Goal: Task Accomplishment & Management: Use online tool/utility

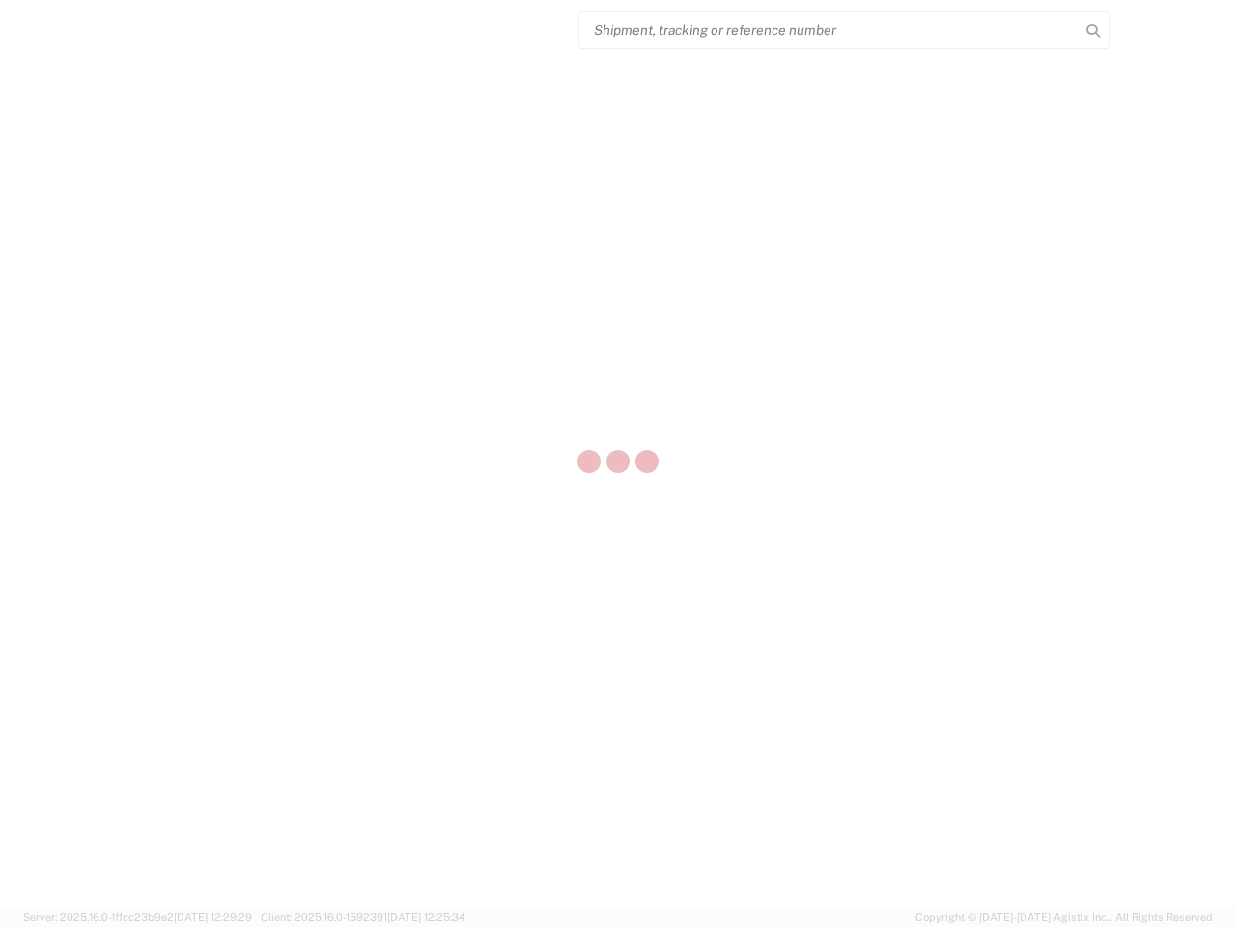
select select "US"
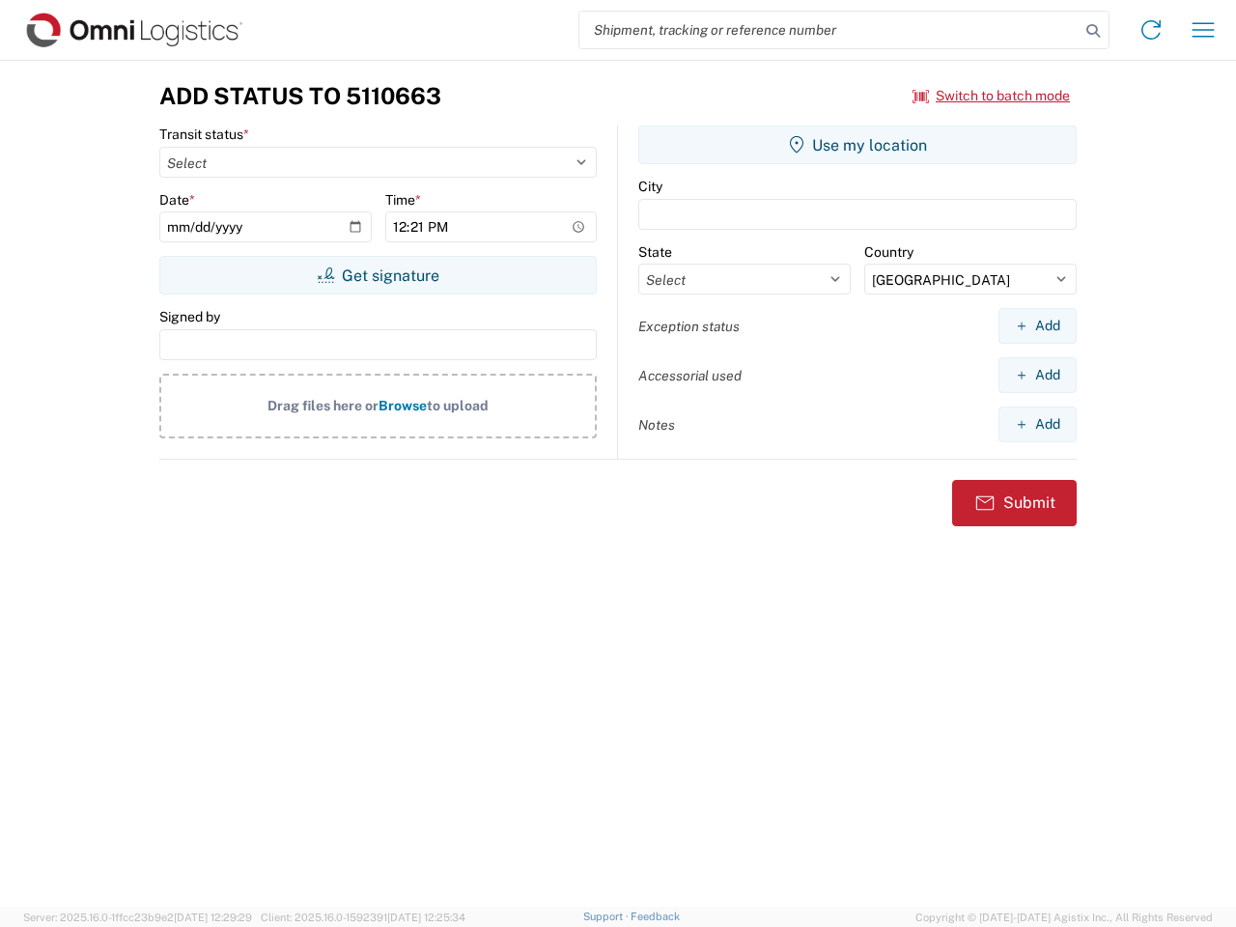
click at [829, 30] on input "search" at bounding box center [829, 30] width 500 height 37
click at [1093, 31] on icon at bounding box center [1093, 30] width 27 height 27
click at [1151, 30] on icon at bounding box center [1151, 29] width 31 height 31
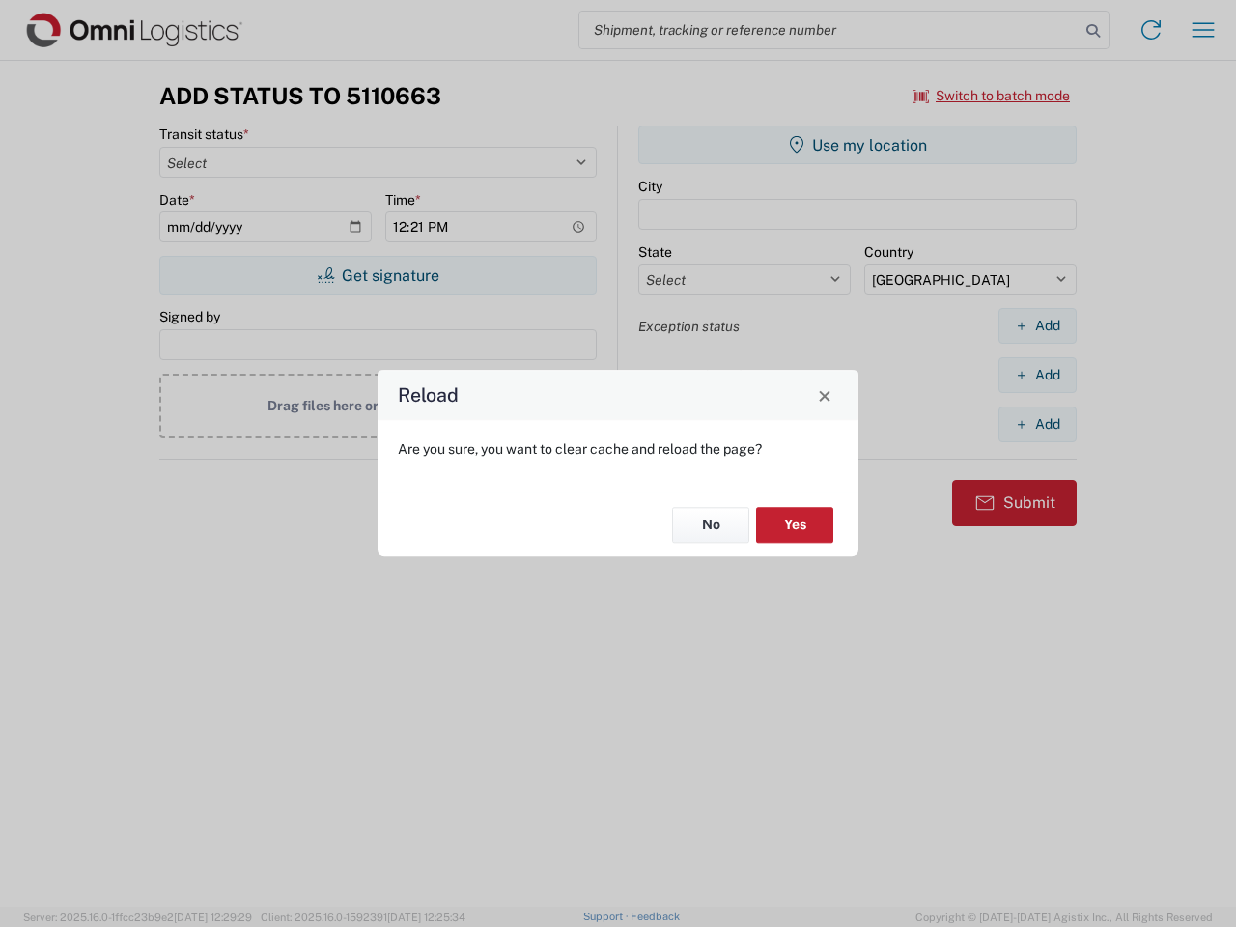
click at [1203, 30] on div "Reload Are you sure, you want to clear cache and reload the page? No Yes" at bounding box center [618, 463] width 1236 height 927
click at [992, 96] on div "Reload Are you sure, you want to clear cache and reload the page? No Yes" at bounding box center [618, 463] width 1236 height 927
click at [378, 275] on div "Reload Are you sure, you want to clear cache and reload the page? No Yes" at bounding box center [618, 463] width 1236 height 927
click at [857, 145] on div "Reload Are you sure, you want to clear cache and reload the page? No Yes" at bounding box center [618, 463] width 1236 height 927
click at [1037, 325] on div "Reload Are you sure, you want to clear cache and reload the page? No Yes" at bounding box center [618, 463] width 1236 height 927
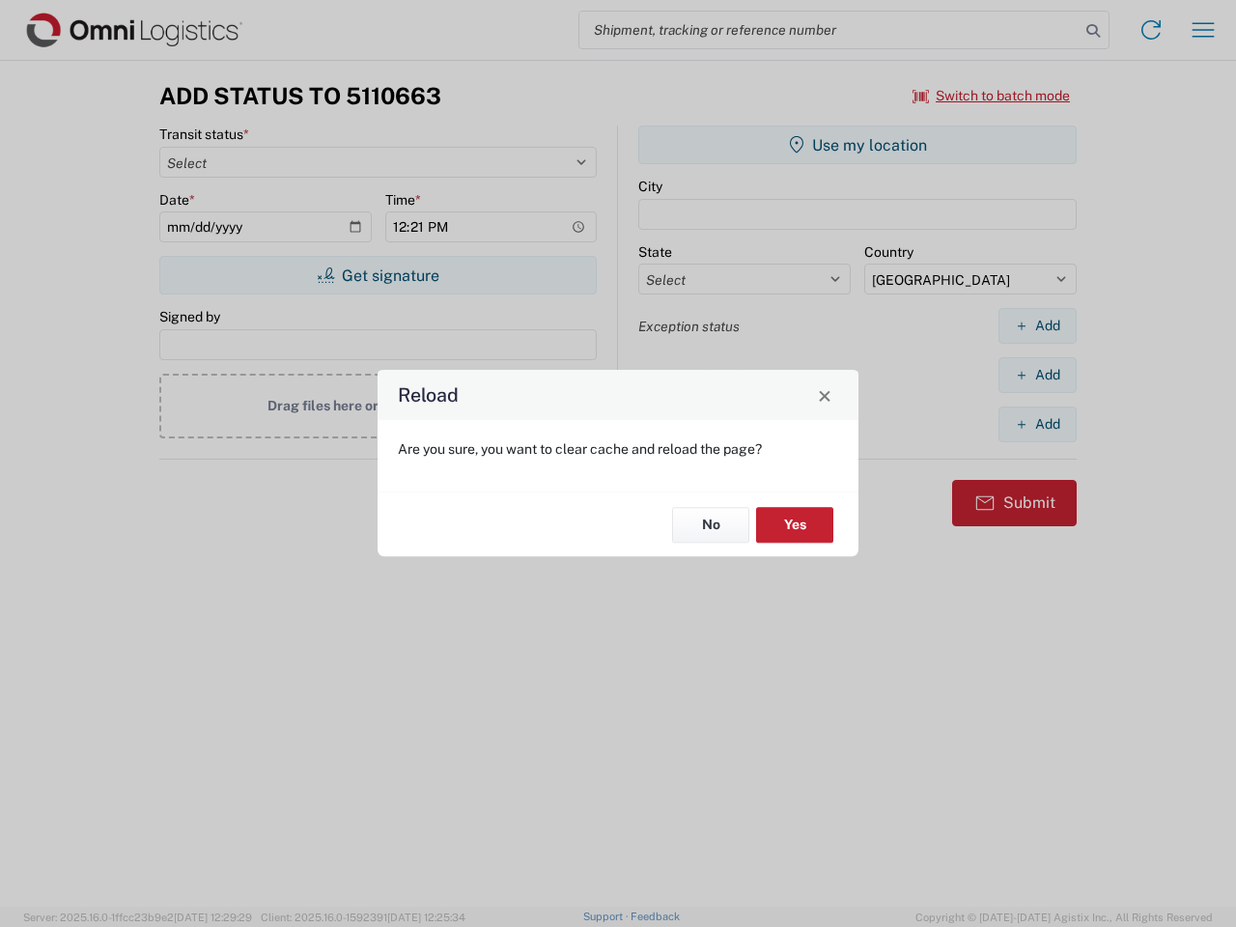
click at [1037, 375] on div "Reload Are you sure, you want to clear cache and reload the page? No Yes" at bounding box center [618, 463] width 1236 height 927
click at [1037, 424] on div "Reload Are you sure, you want to clear cache and reload the page? No Yes" at bounding box center [618, 463] width 1236 height 927
